Goal: Information Seeking & Learning: Learn about a topic

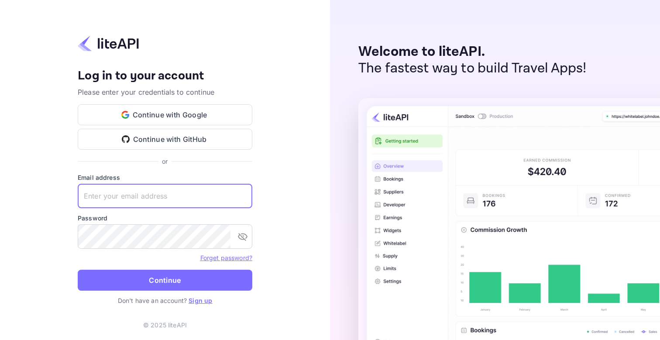
click at [156, 194] on input "text" at bounding box center [165, 196] width 175 height 24
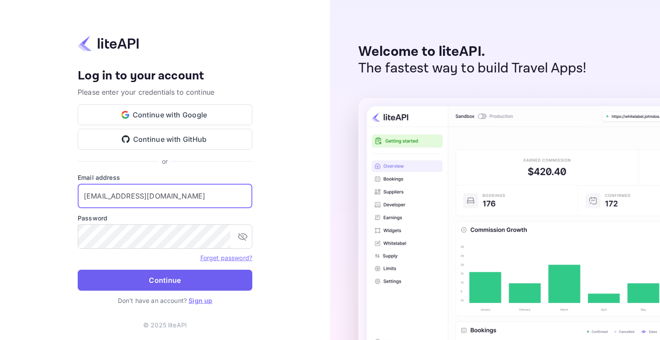
type input "[EMAIL_ADDRESS][DOMAIN_NAME]"
click at [163, 276] on button "Continue" at bounding box center [165, 280] width 175 height 21
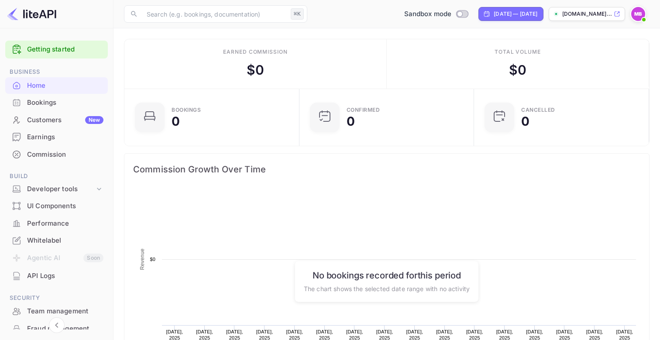
scroll to position [142, 170]
click at [41, 187] on div "Developer tools" at bounding box center [61, 189] width 68 height 10
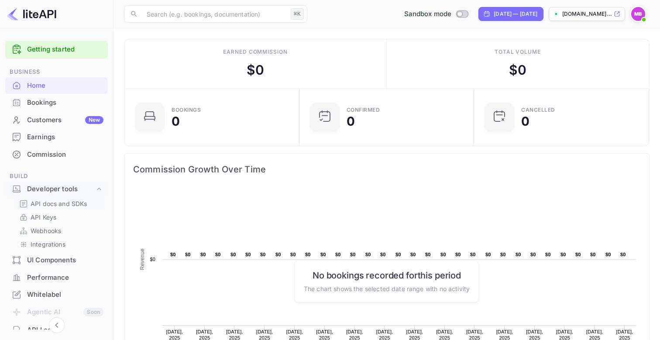
click at [51, 205] on p "API docs and SDKs" at bounding box center [59, 203] width 57 height 9
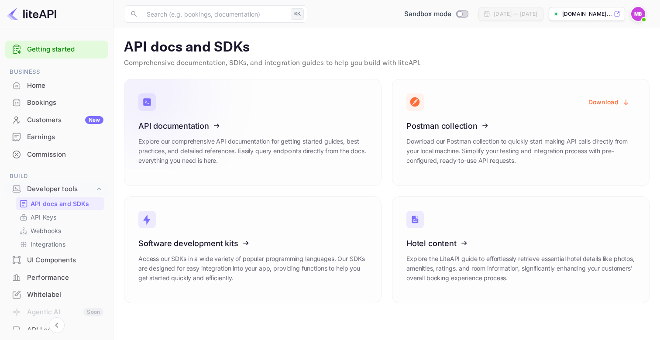
click at [196, 131] on icon at bounding box center [192, 124] width 136 height 90
